Goal: Entertainment & Leisure: Consume media (video, audio)

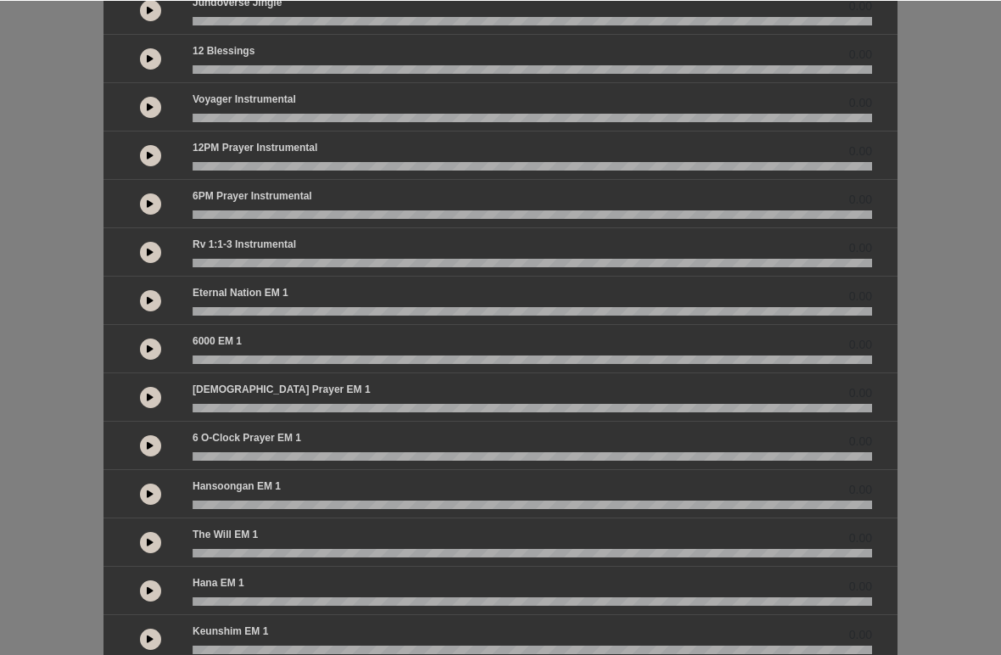
scroll to position [136, 0]
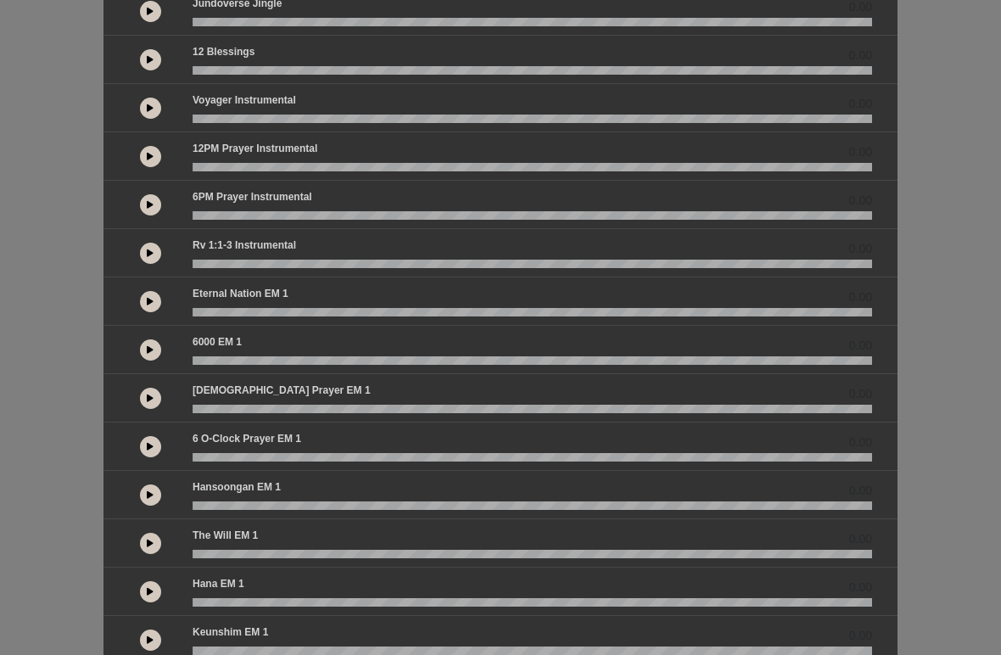
click at [146, 443] on button at bounding box center [150, 446] width 21 height 21
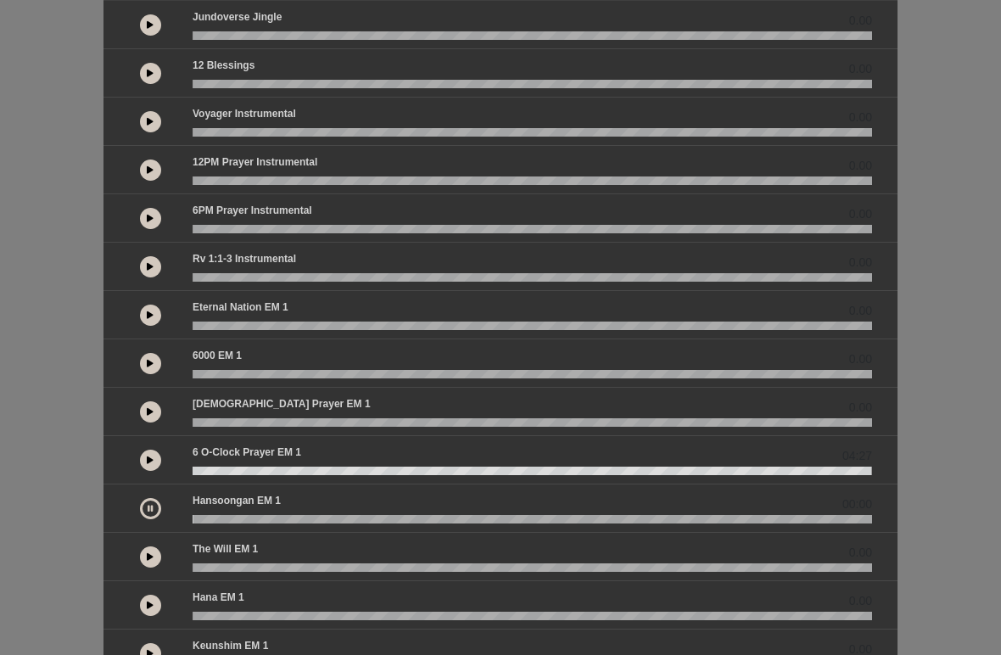
scroll to position [123, 0]
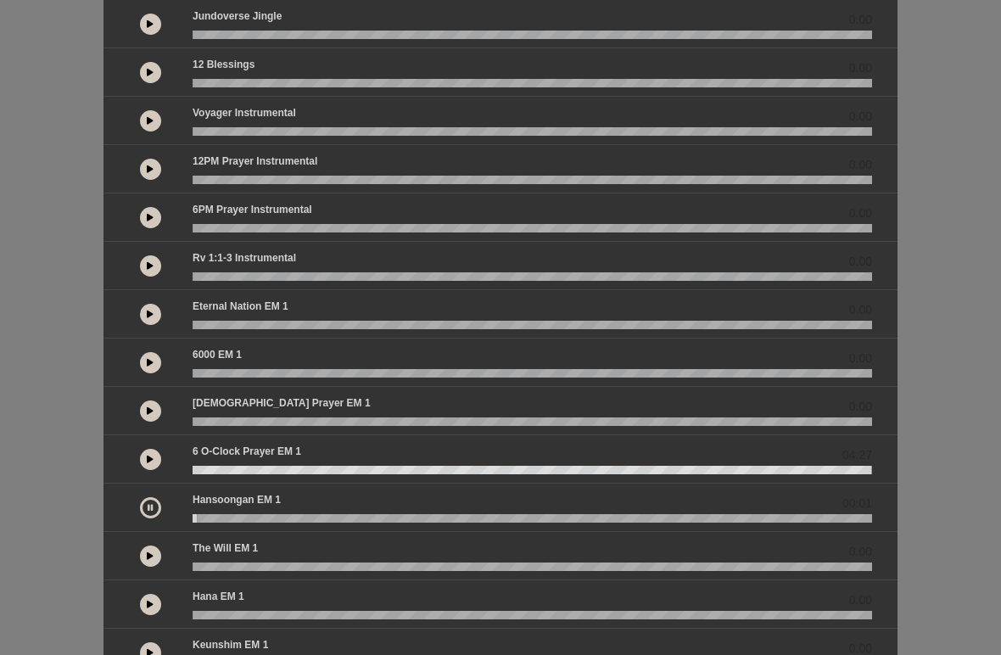
click at [210, 467] on wave at bounding box center [533, 470] width 680 height 8
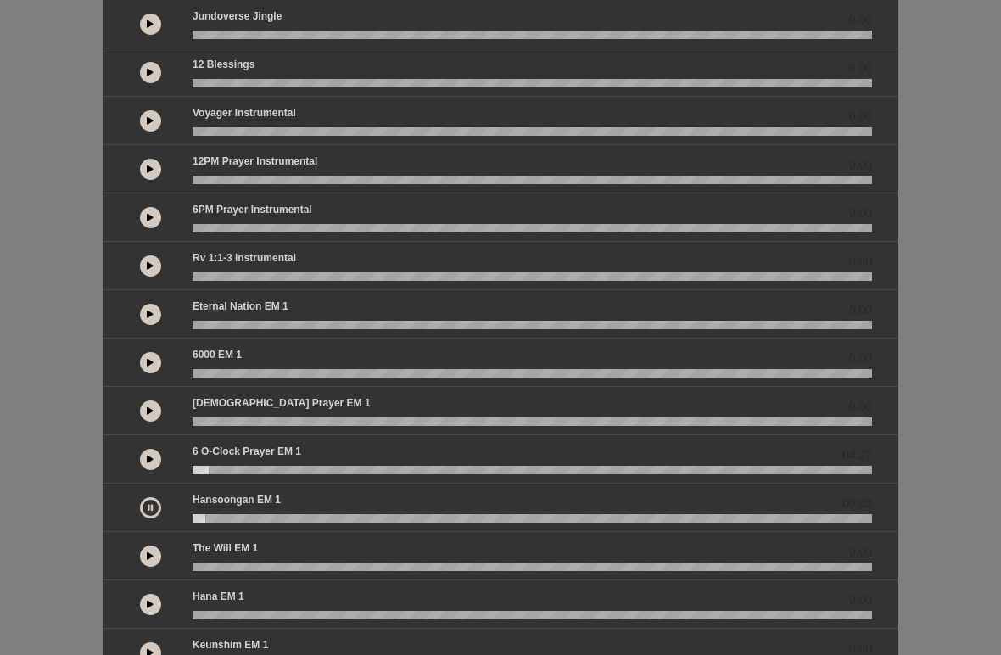
click at [200, 471] on wave at bounding box center [533, 470] width 680 height 8
click at [143, 456] on button at bounding box center [150, 459] width 21 height 21
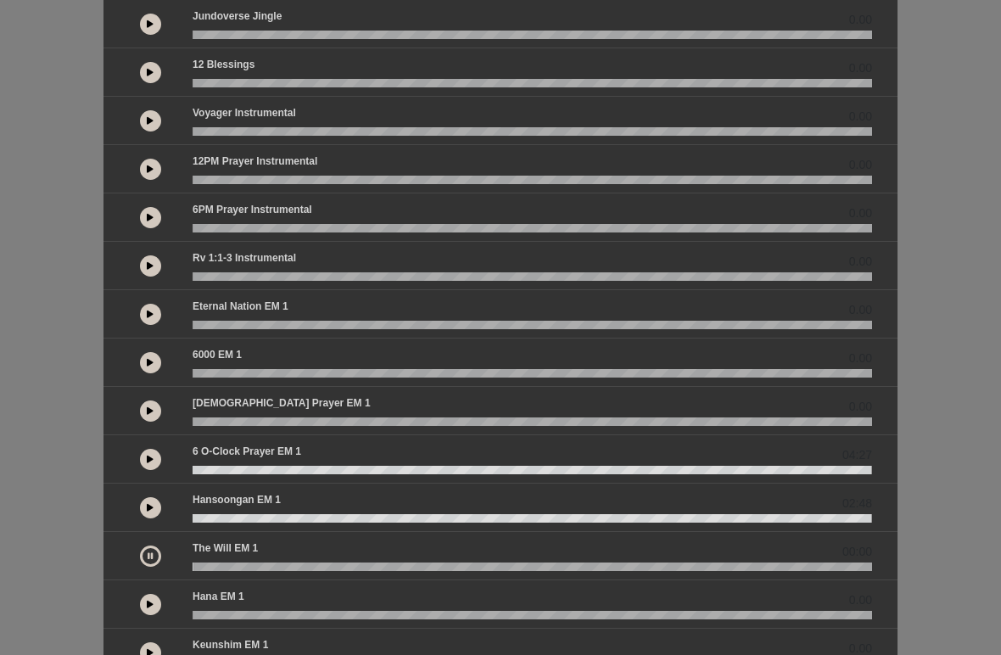
click at [132, 456] on div at bounding box center [151, 459] width 64 height 31
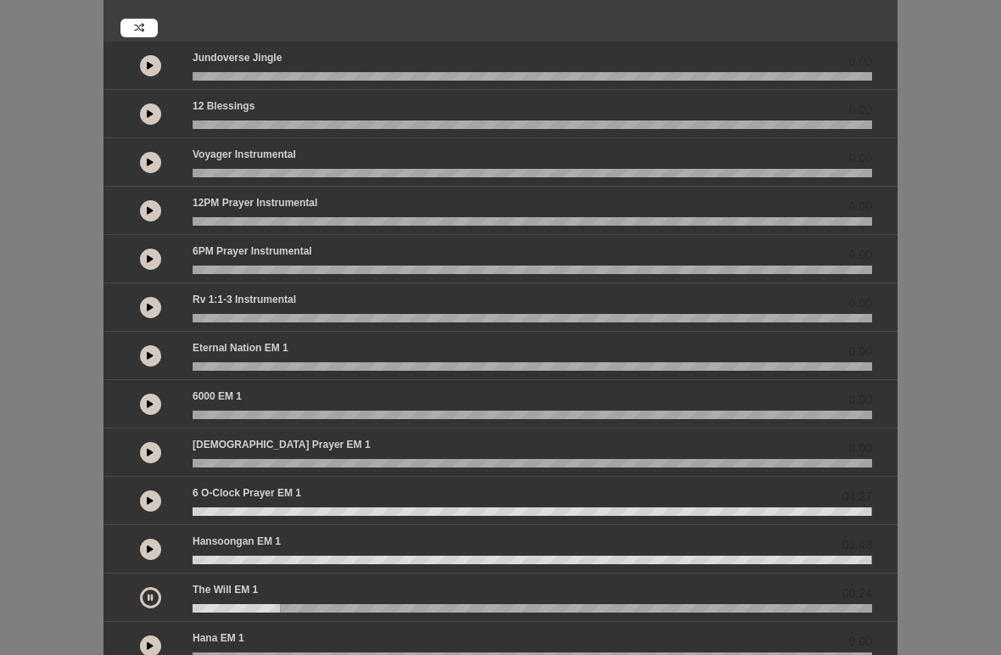
scroll to position [87, 0]
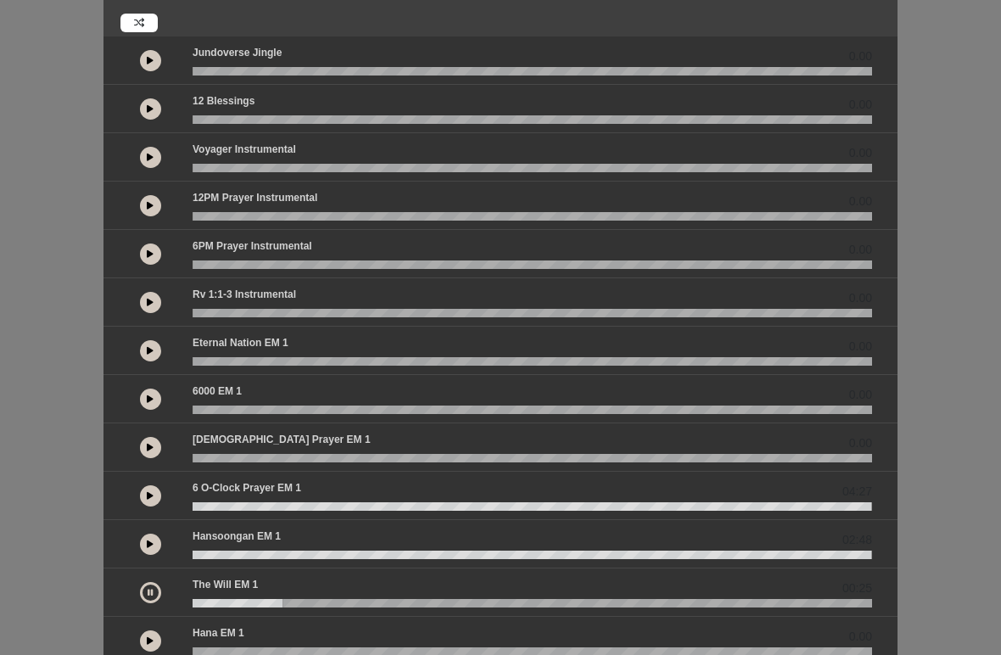
click at [144, 494] on button at bounding box center [150, 495] width 21 height 21
click at [143, 497] on button at bounding box center [150, 495] width 21 height 21
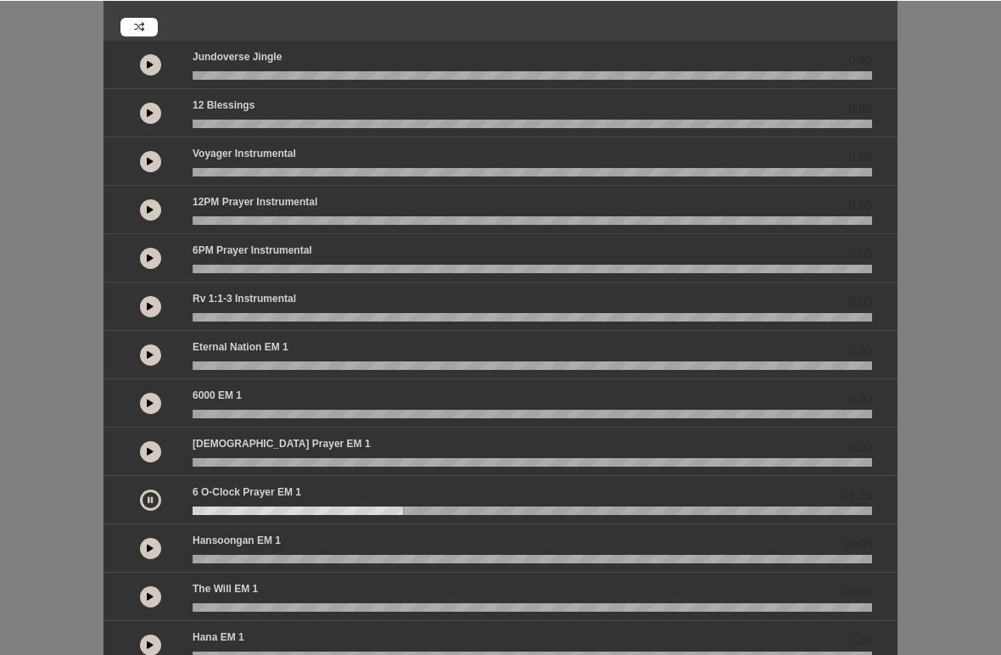
scroll to position [85, 0]
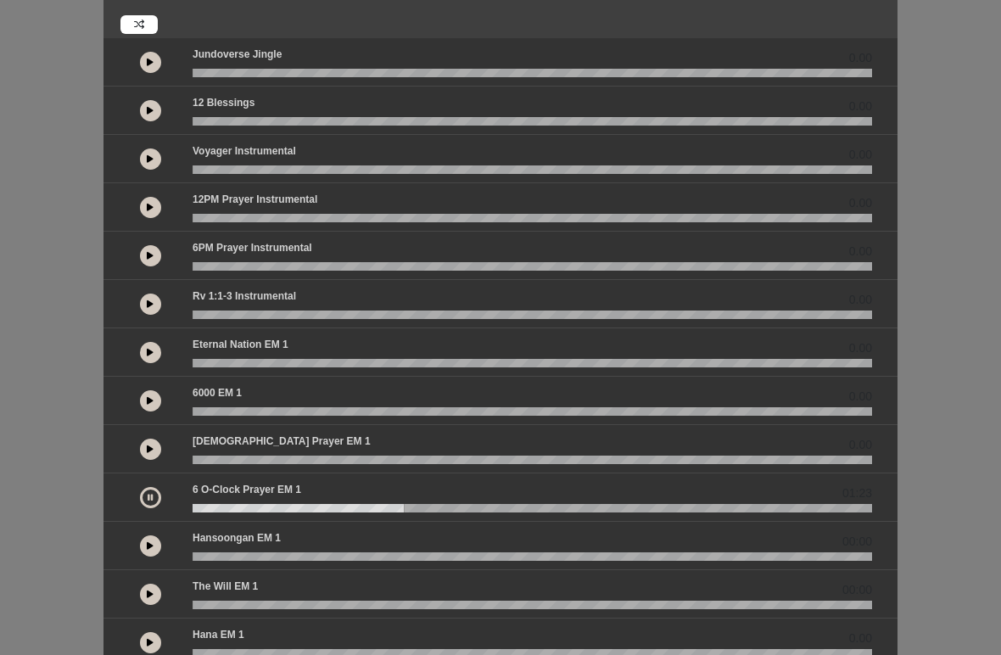
click at [210, 500] on div "6 o-clock prayer EM 1 01:23" at bounding box center [532, 493] width 700 height 22
click at [213, 505] on wave at bounding box center [533, 508] width 680 height 8
click at [212, 504] on wave at bounding box center [533, 508] width 680 height 8
click at [205, 508] on wave at bounding box center [533, 508] width 680 height 8
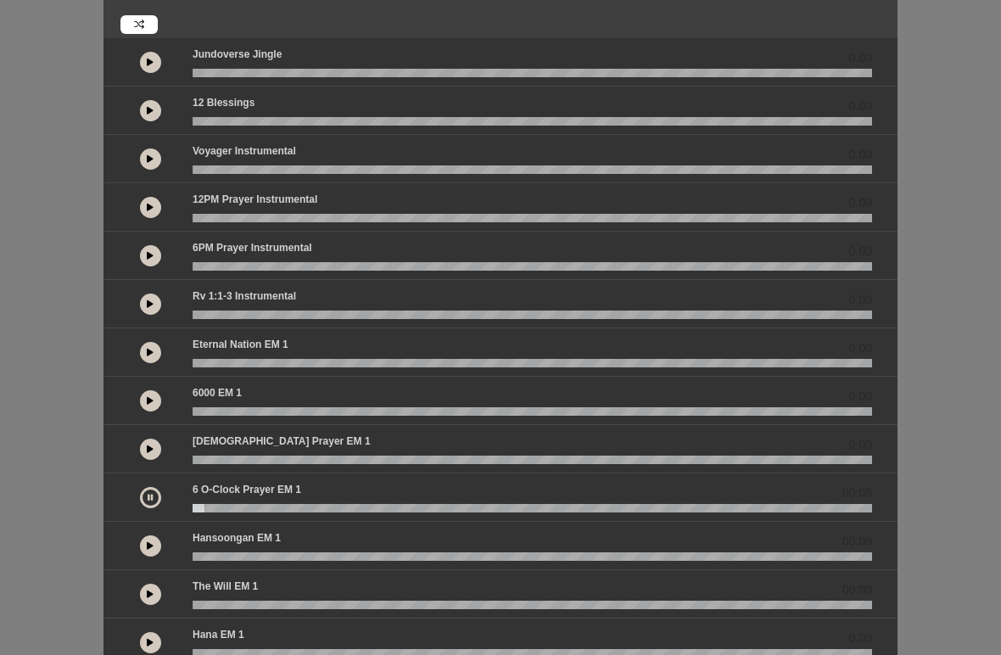
scroll to position [77, 0]
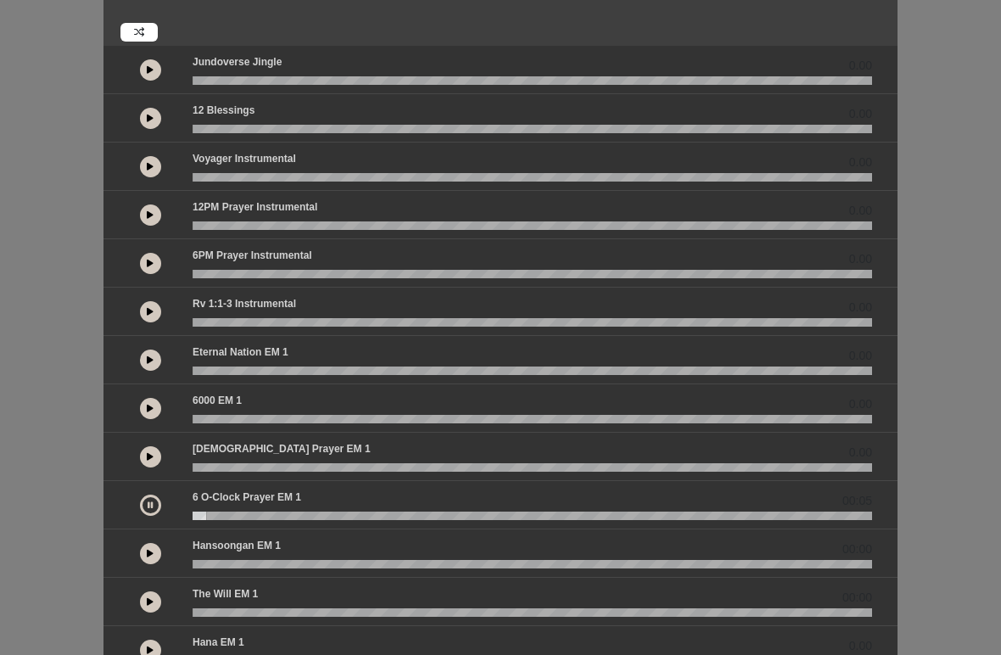
click at [154, 449] on button at bounding box center [150, 456] width 21 height 21
click at [160, 499] on button at bounding box center [150, 505] width 21 height 21
click at [160, 449] on div at bounding box center [150, 456] width 21 height 21
click at [153, 506] on icon at bounding box center [150, 505] width 7 height 8
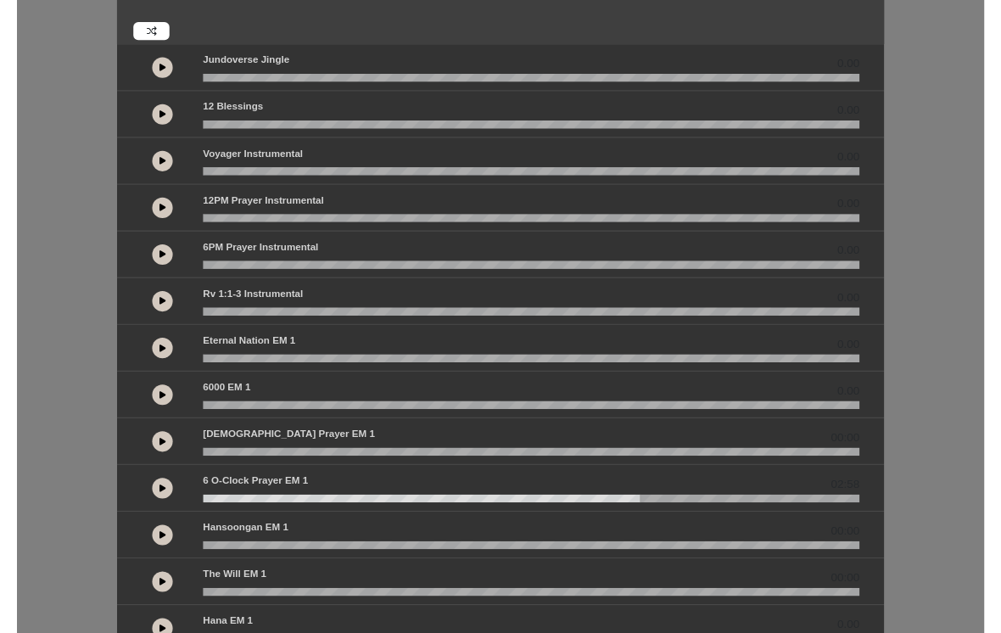
scroll to position [0, 0]
